Goal: Transaction & Acquisition: Purchase product/service

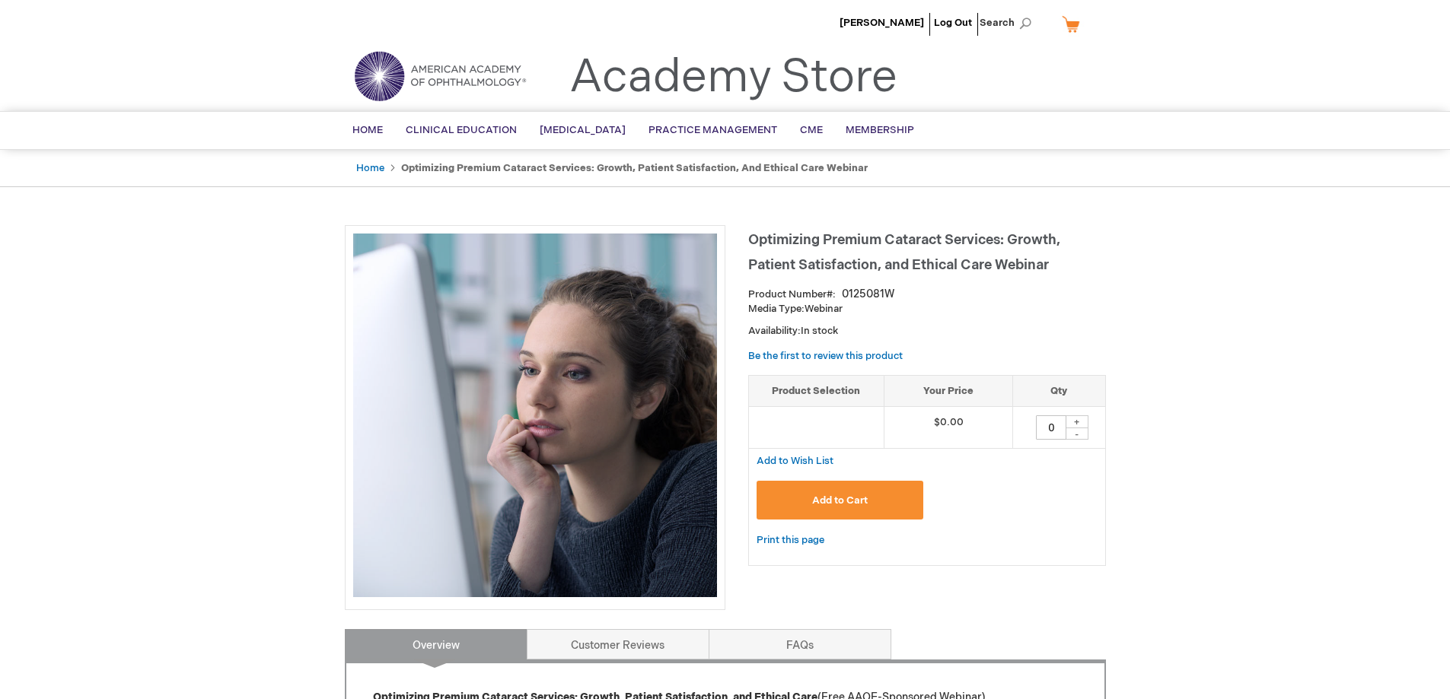
click at [1078, 424] on div "+" at bounding box center [1077, 422] width 23 height 13
type input "1"
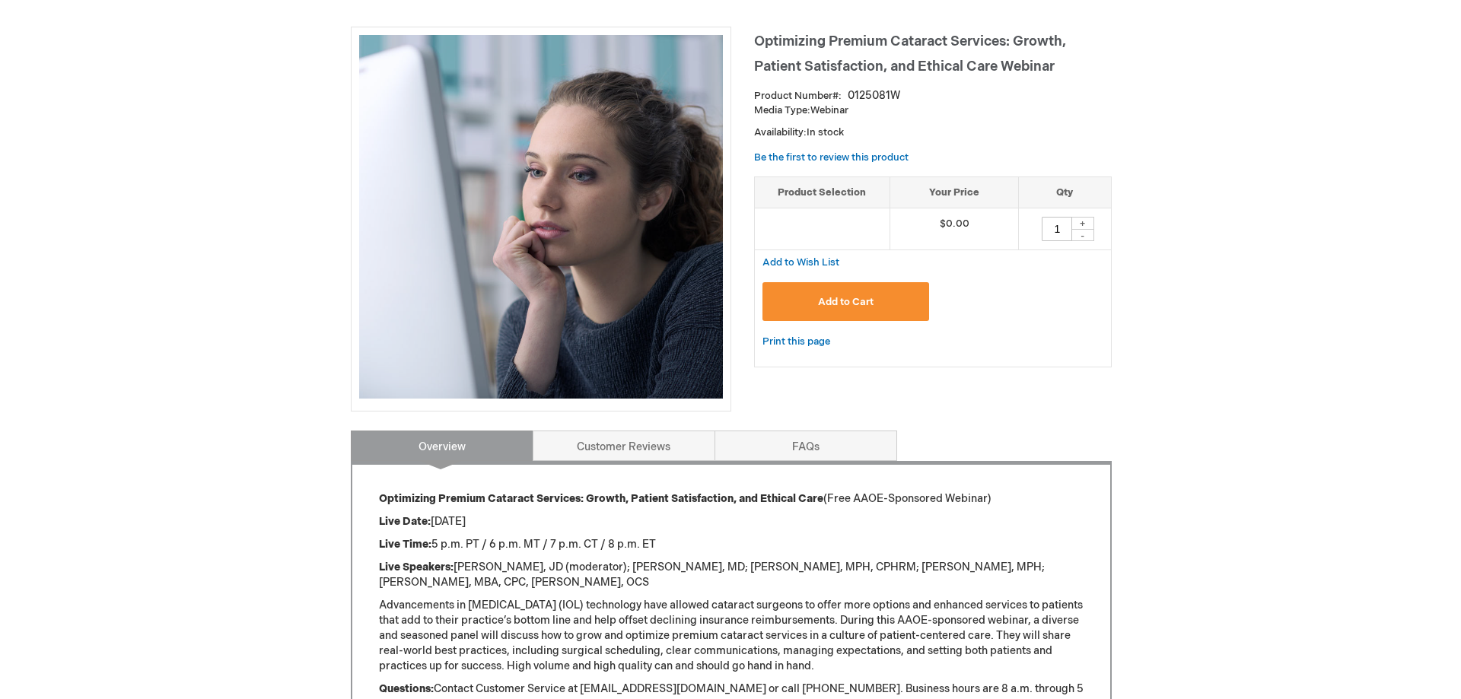
scroll to position [76, 0]
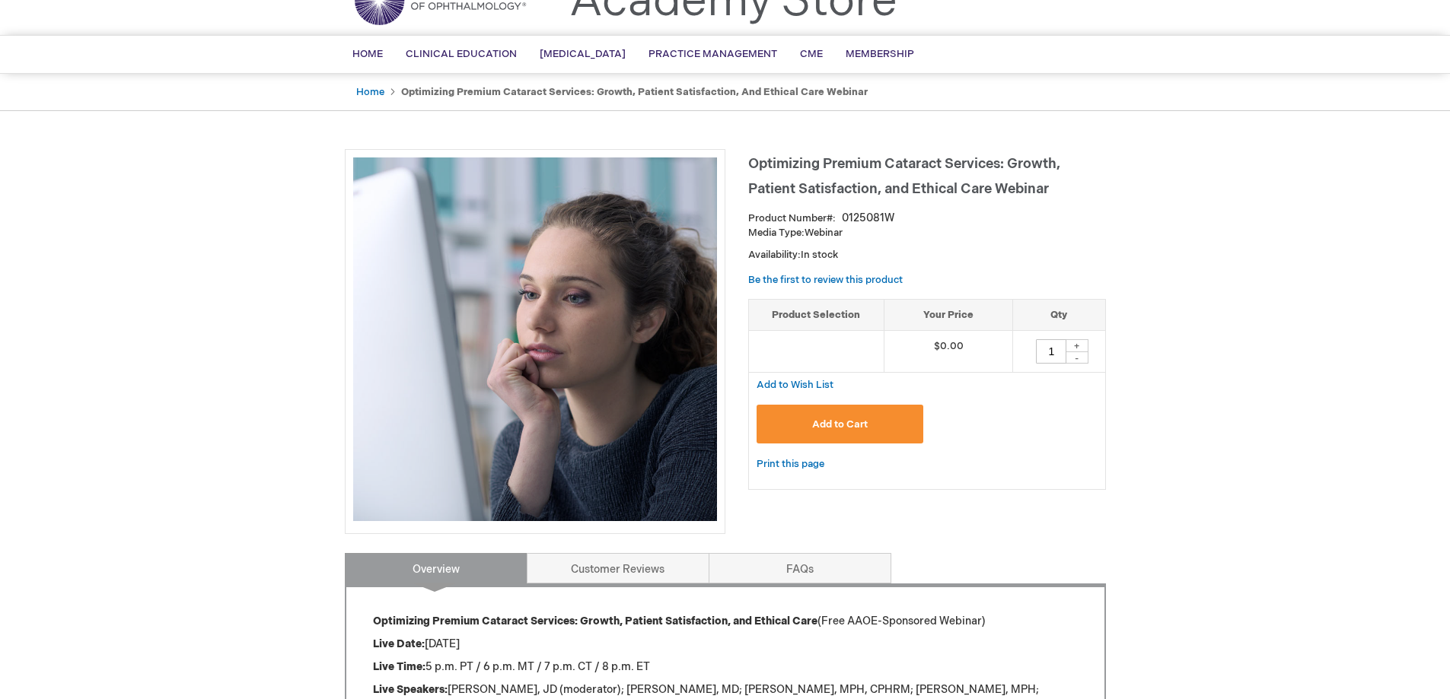
click at [873, 427] on button "Add to Cart" at bounding box center [840, 424] width 167 height 39
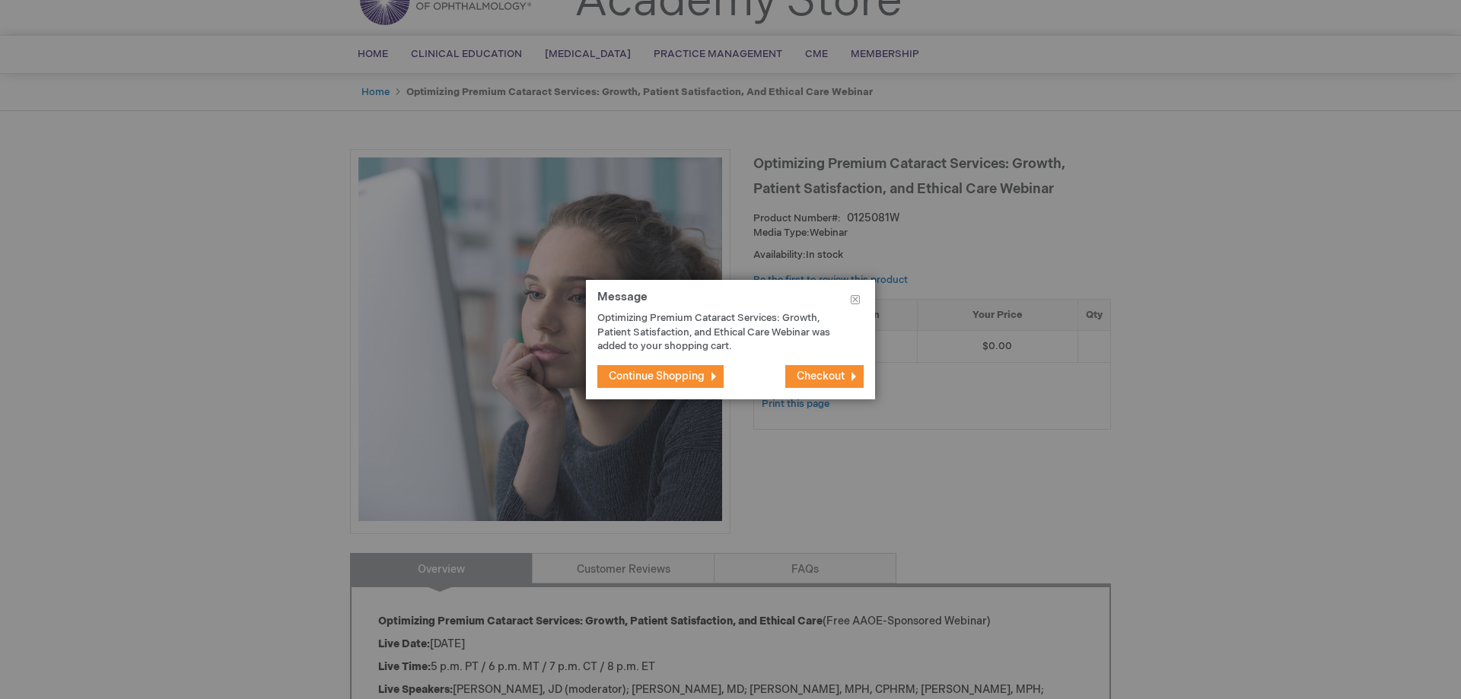
click at [820, 374] on span "Checkout" at bounding box center [821, 376] width 48 height 13
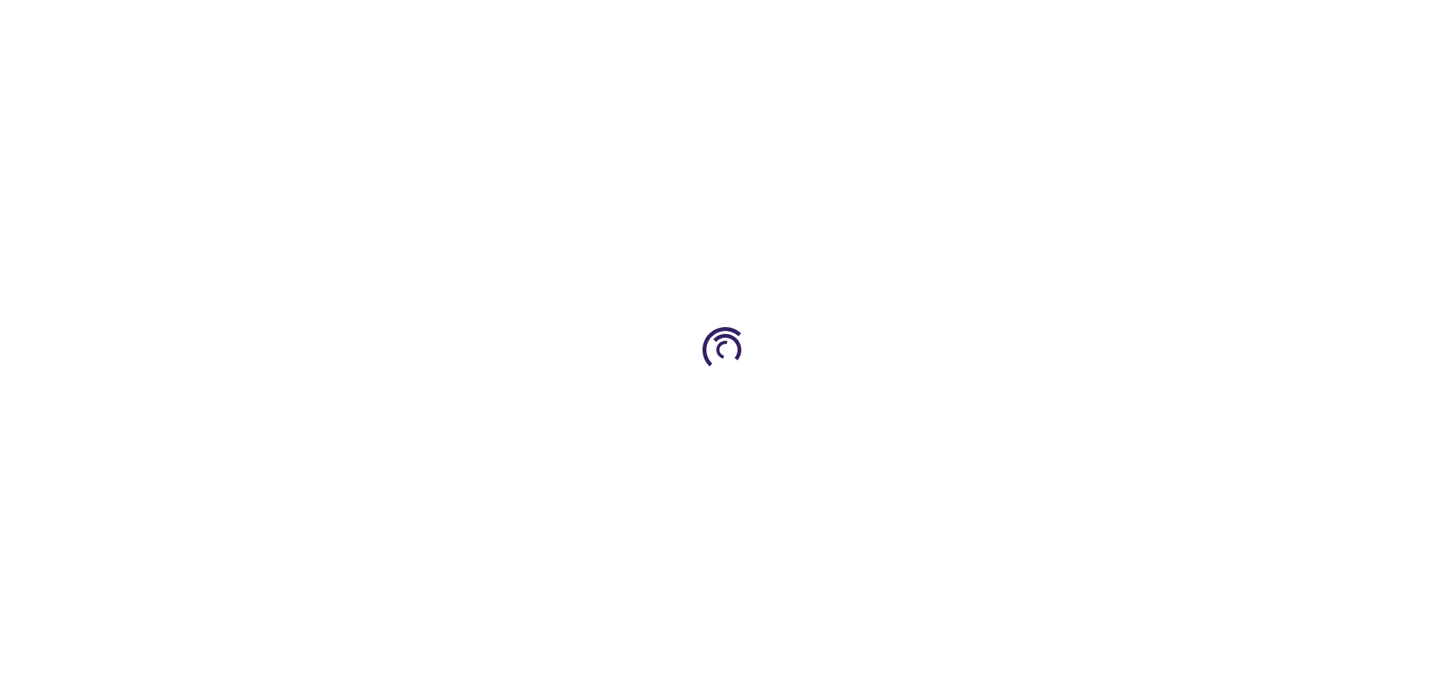
select select "US"
select select "19"
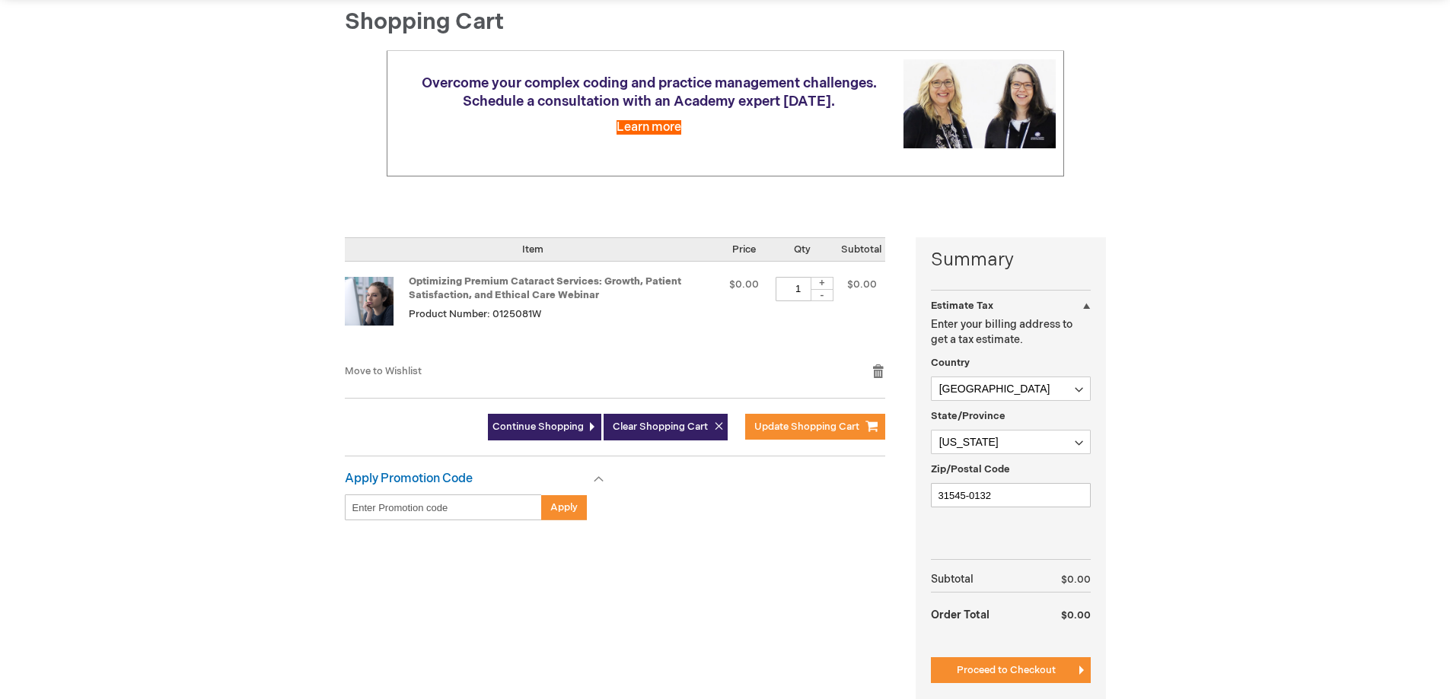
scroll to position [152, 0]
click at [540, 435] on link "Continue Shopping" at bounding box center [544, 426] width 113 height 27
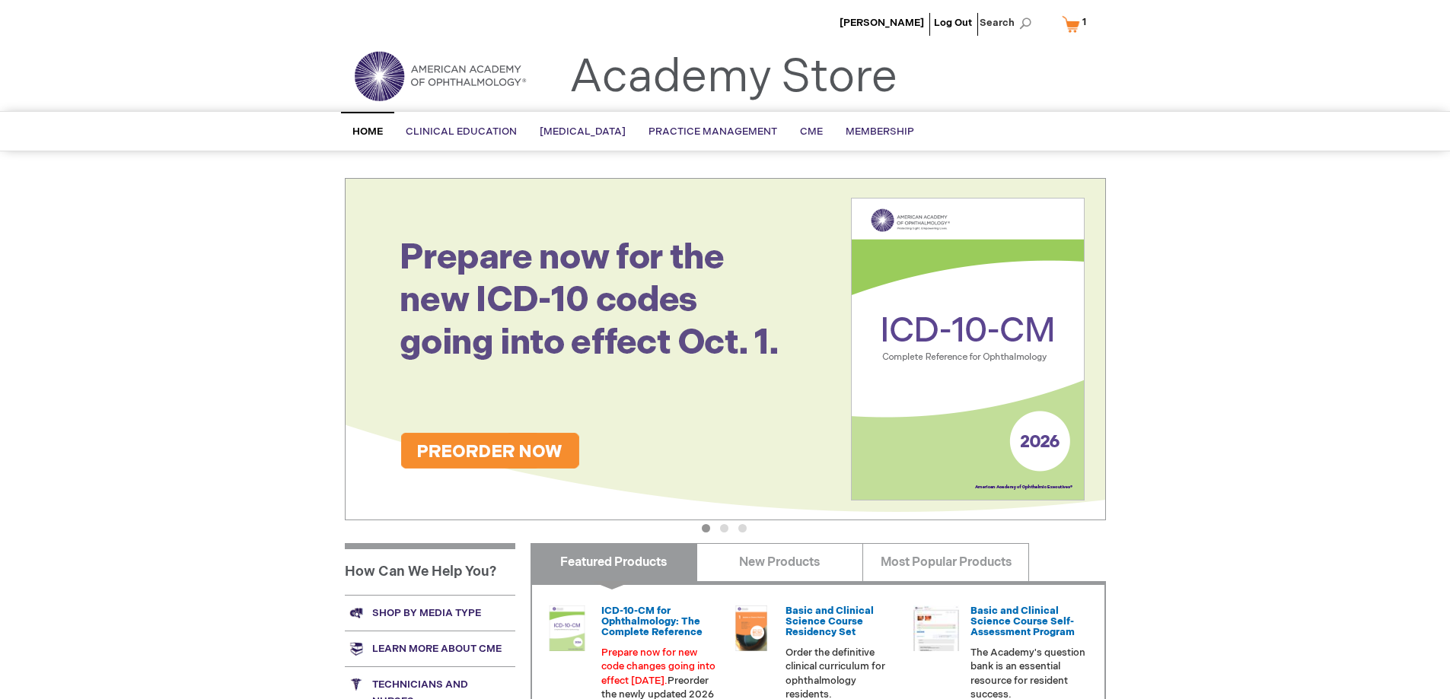
click at [1068, 24] on link "My Cart 1 1 items" at bounding box center [1077, 24] width 37 height 27
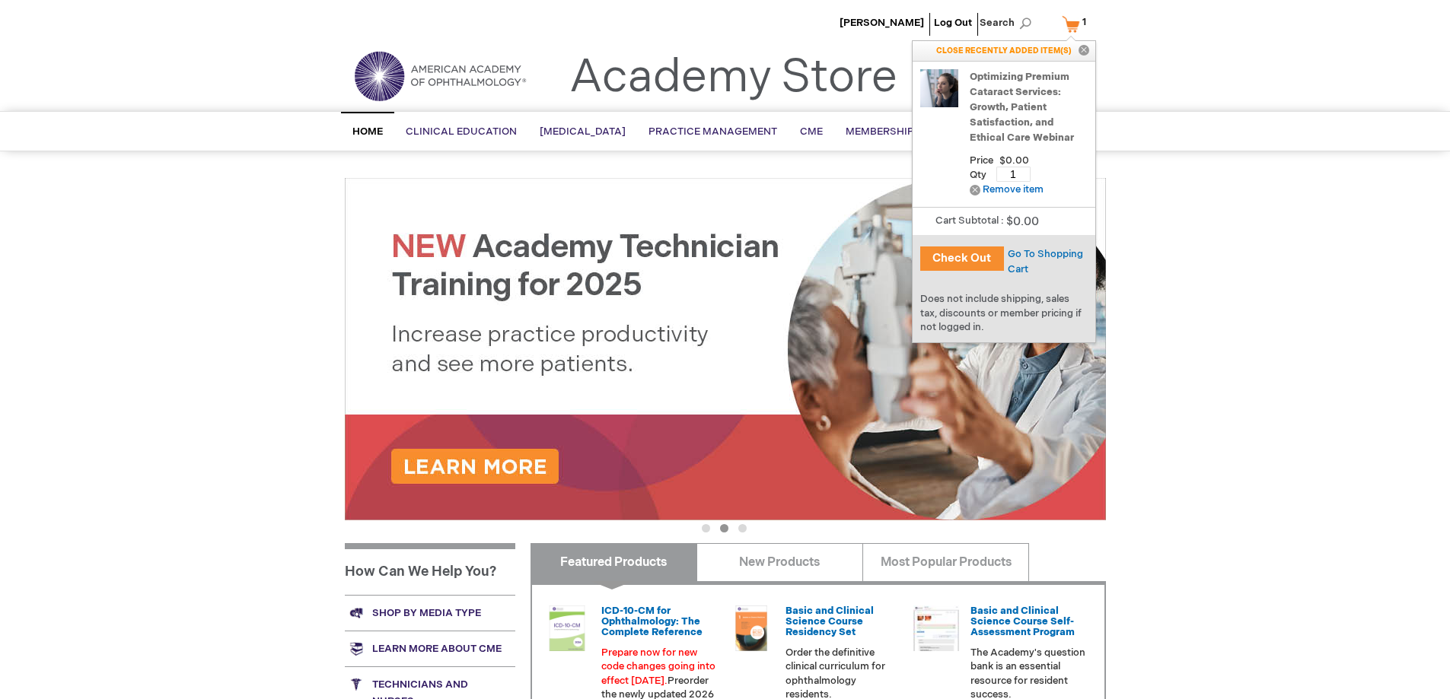
click at [958, 253] on button "Check Out" at bounding box center [962, 259] width 84 height 24
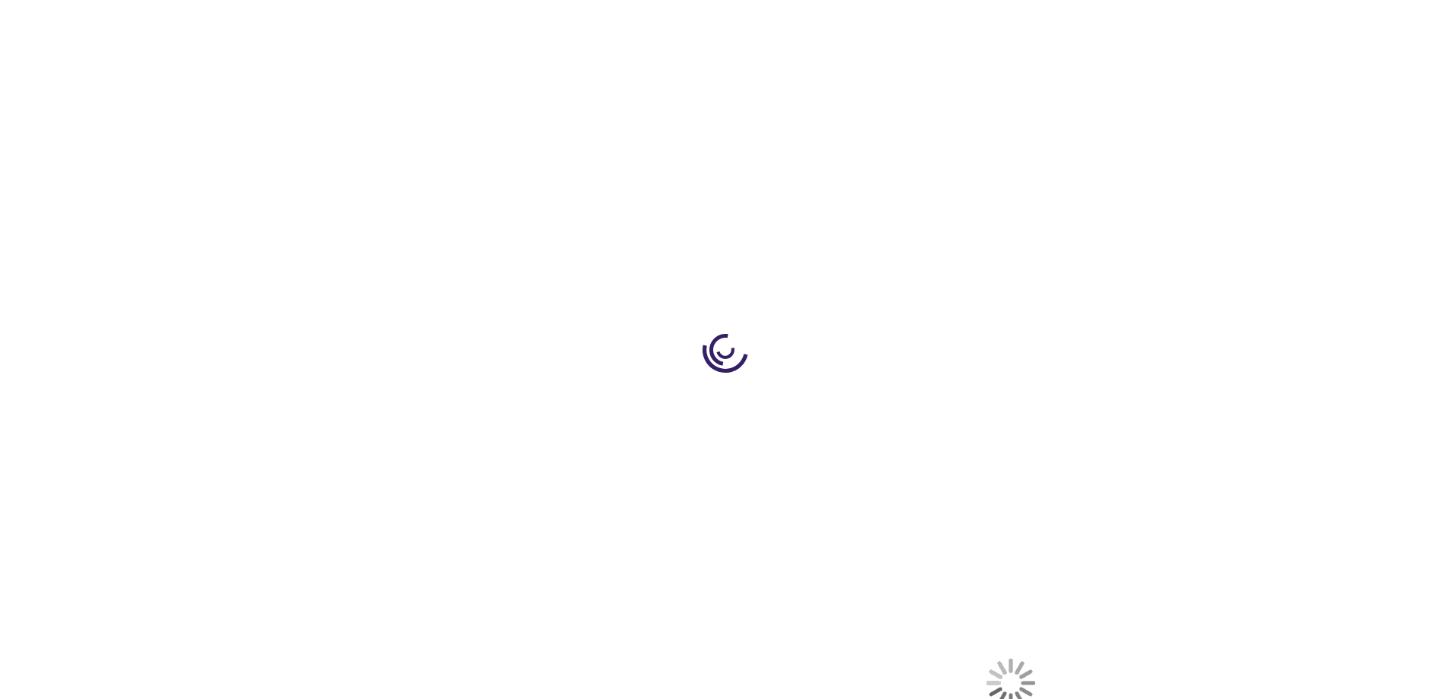
select select "US"
select select "19"
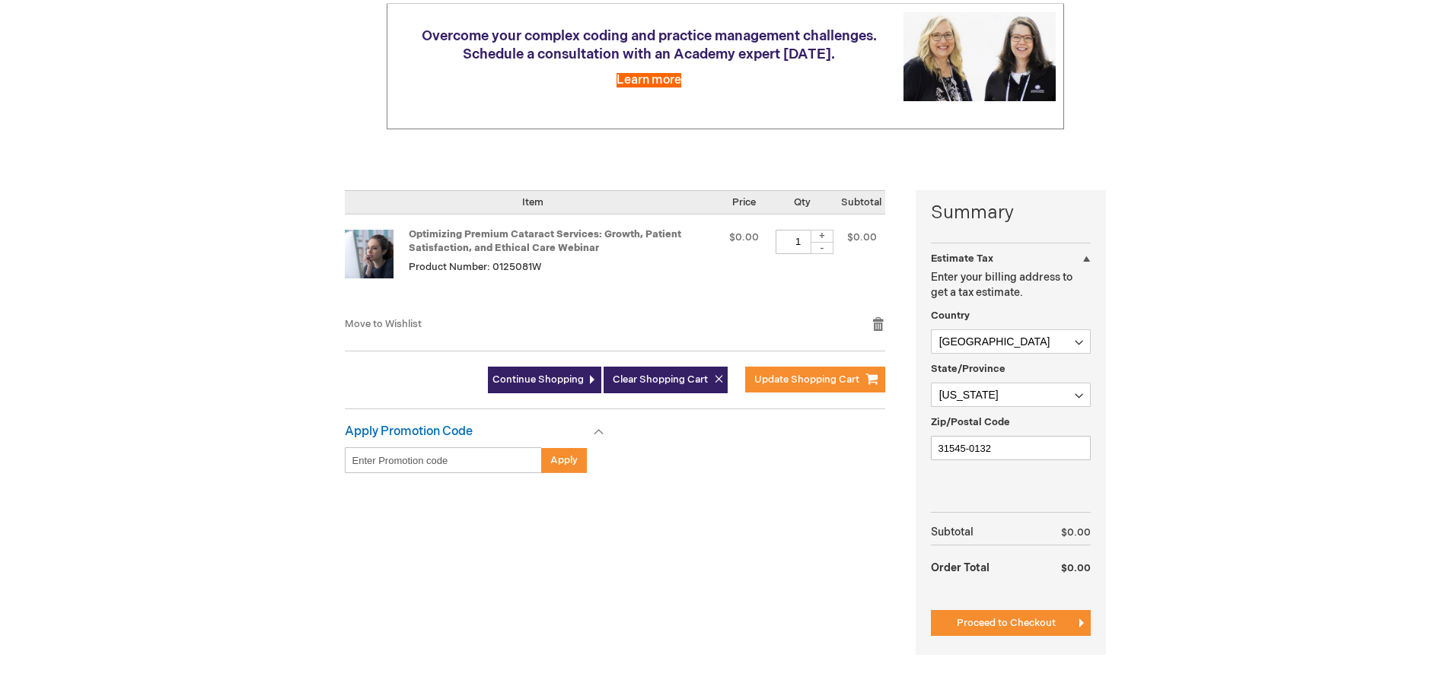
scroll to position [228, 0]
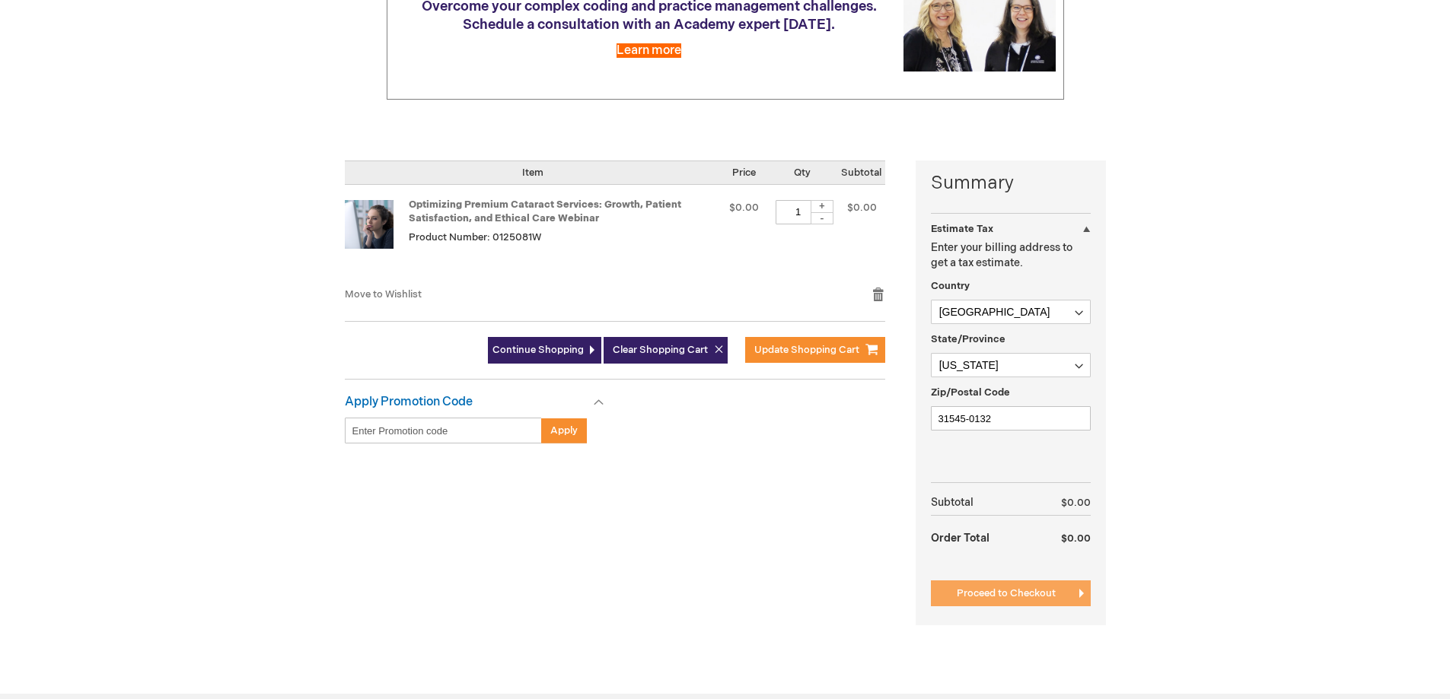
click at [1022, 594] on span "Proceed to Checkout" at bounding box center [1006, 594] width 99 height 12
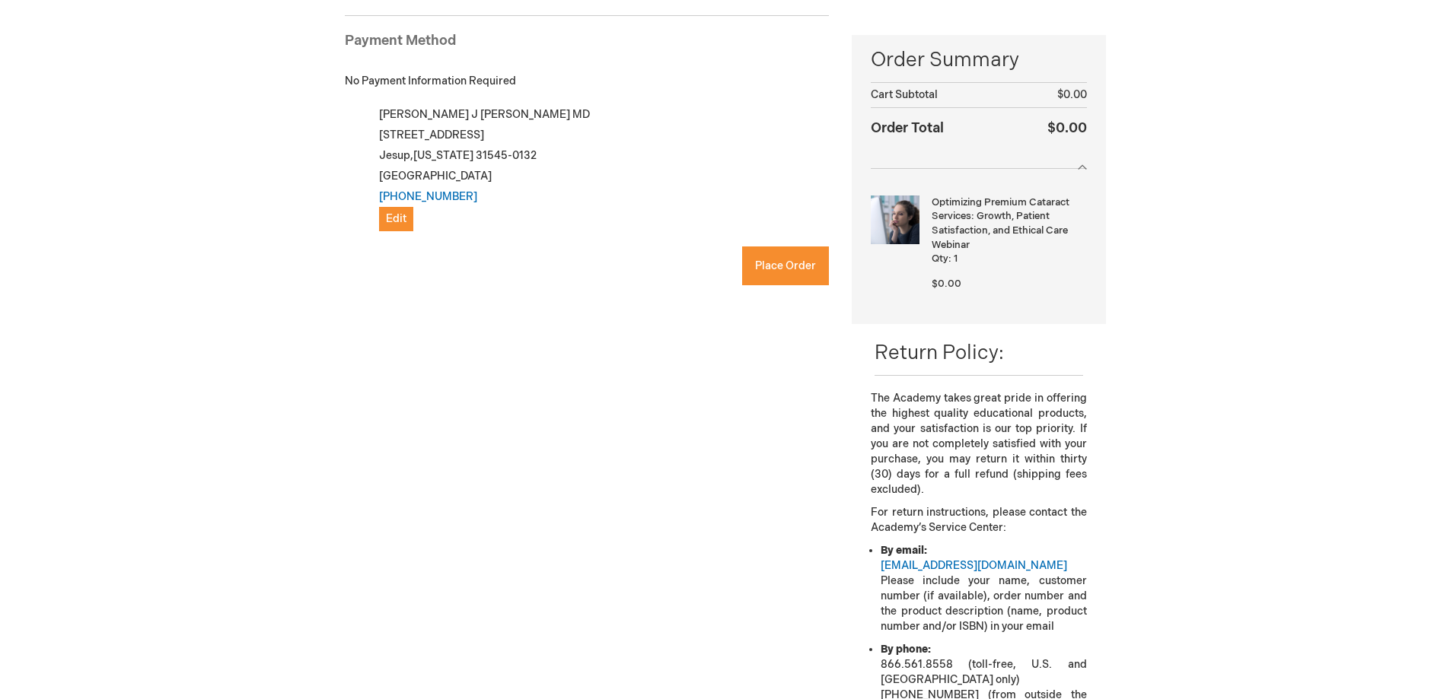
checkbox input "true"
click at [788, 264] on span "Place Order" at bounding box center [785, 266] width 61 height 13
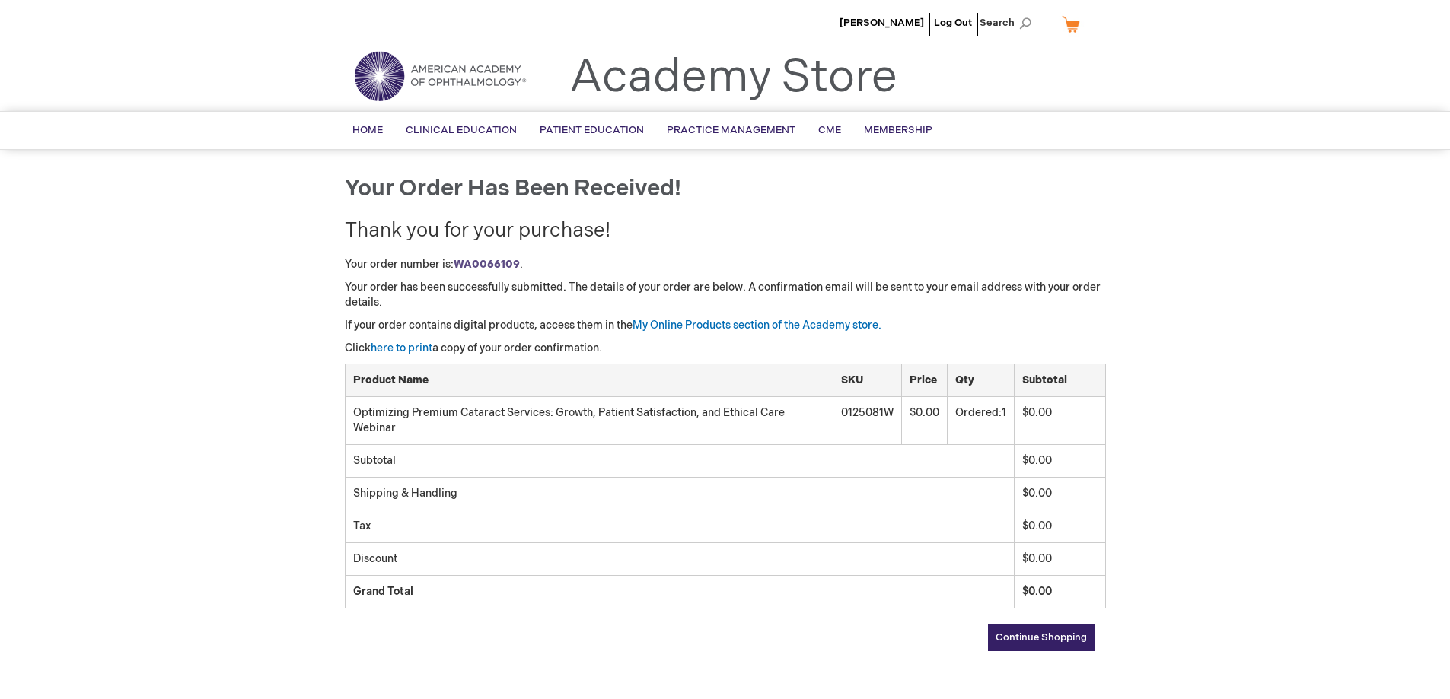
click at [1228, 343] on div "Elizabeth Crandall Log Out Search My Cart CLOSE RECENTLY ADDED ITEM(S) Close Th…" at bounding box center [725, 471] width 1450 height 942
click at [1254, 375] on div "Elizabeth Crandall Log Out Search My Cart CLOSE RECENTLY ADDED ITEM(S) Close Th…" at bounding box center [725, 471] width 1450 height 942
click at [1039, 636] on span "Continue Shopping" at bounding box center [1041, 638] width 91 height 12
